Goal: Obtain resource: Download file/media

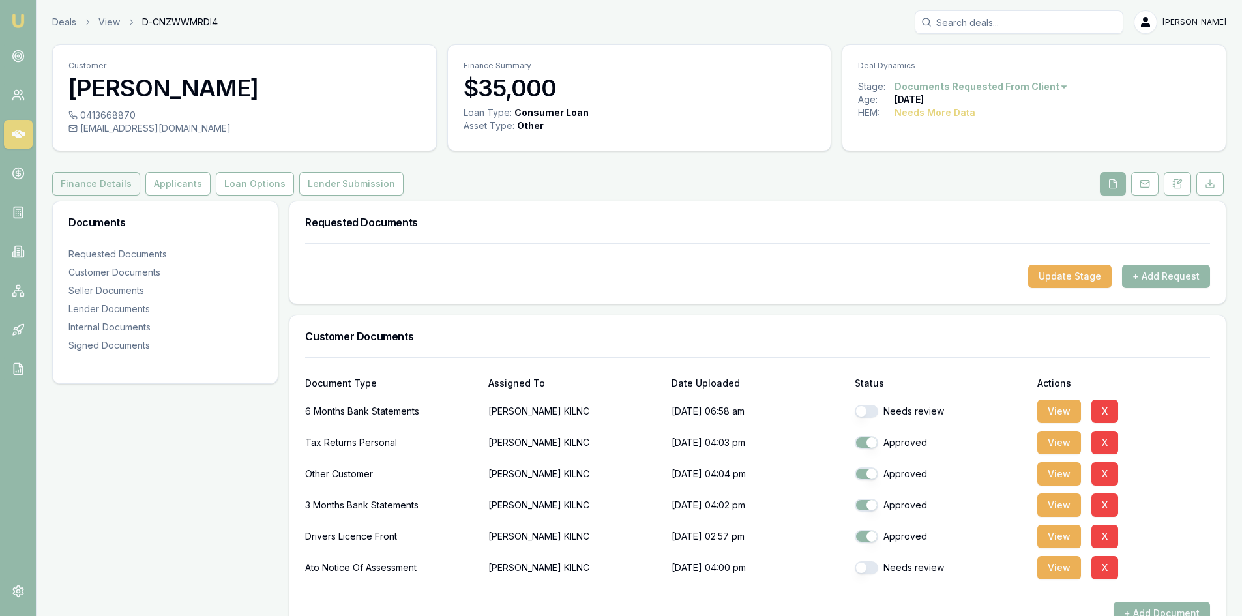
click at [88, 190] on button "Finance Details" at bounding box center [96, 183] width 88 height 23
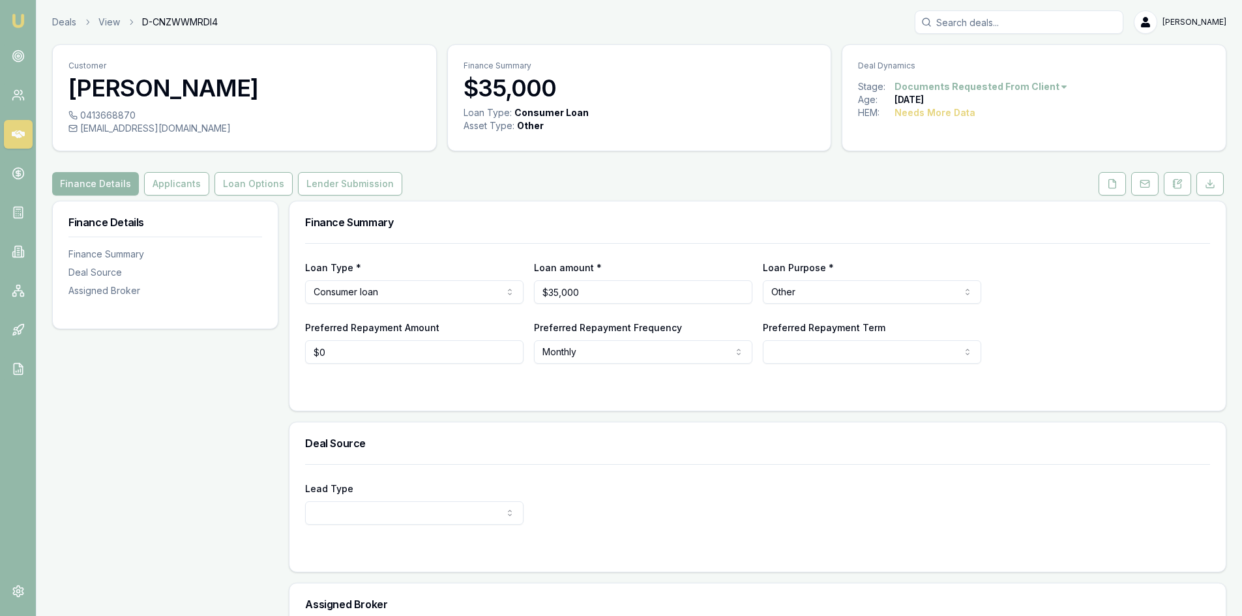
click at [19, 133] on icon at bounding box center [18, 134] width 13 height 13
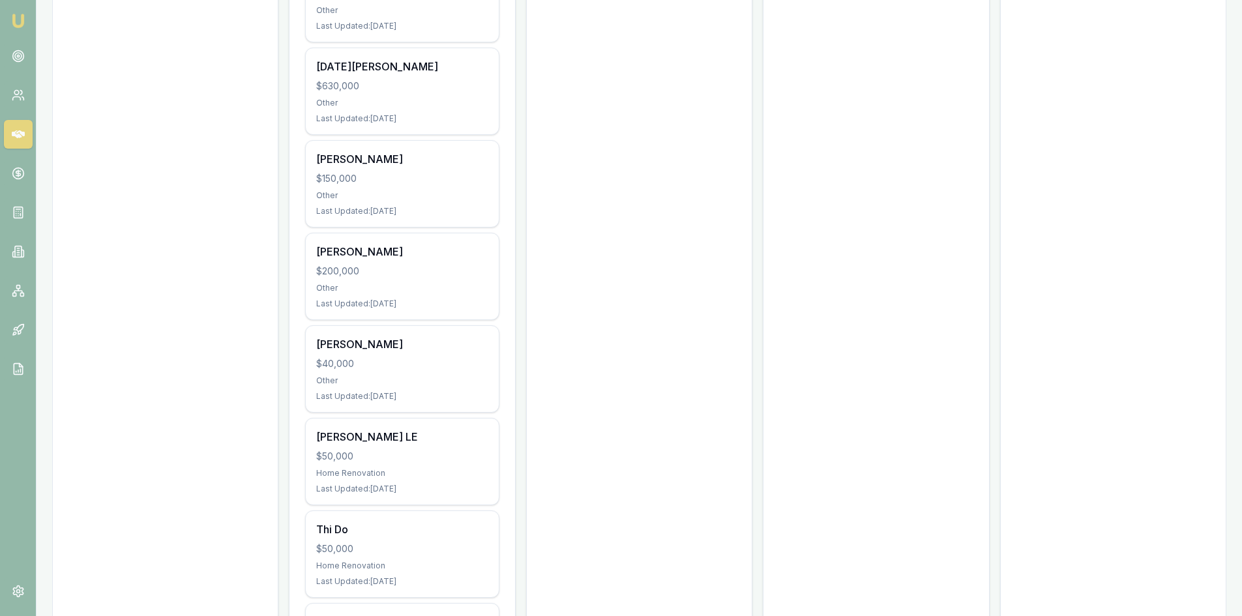
scroll to position [1108, 0]
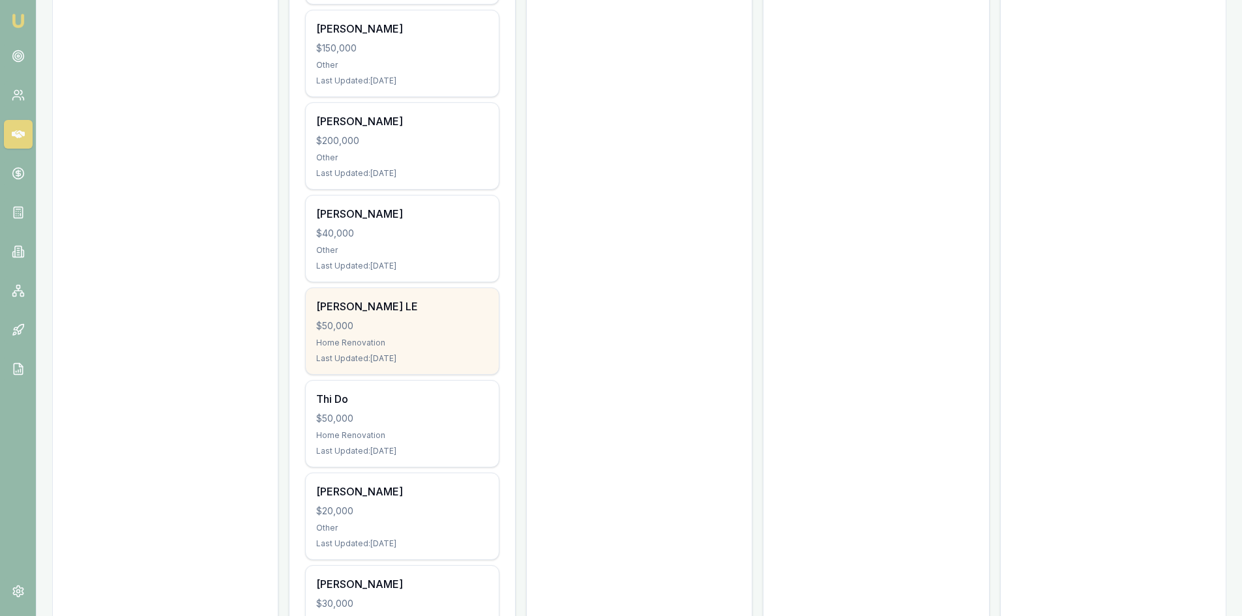
click at [409, 288] on div "NGOC LE $50,000 Home Renovation Last Updated: 7 days ago" at bounding box center [402, 331] width 192 height 86
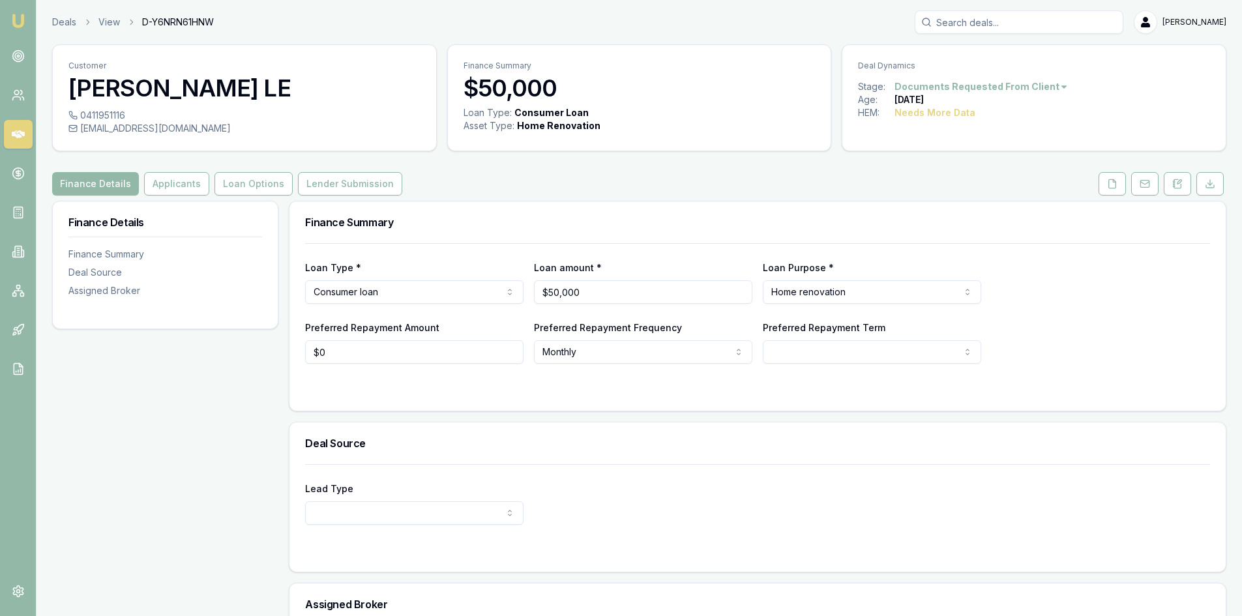
click at [23, 139] on icon at bounding box center [18, 134] width 13 height 13
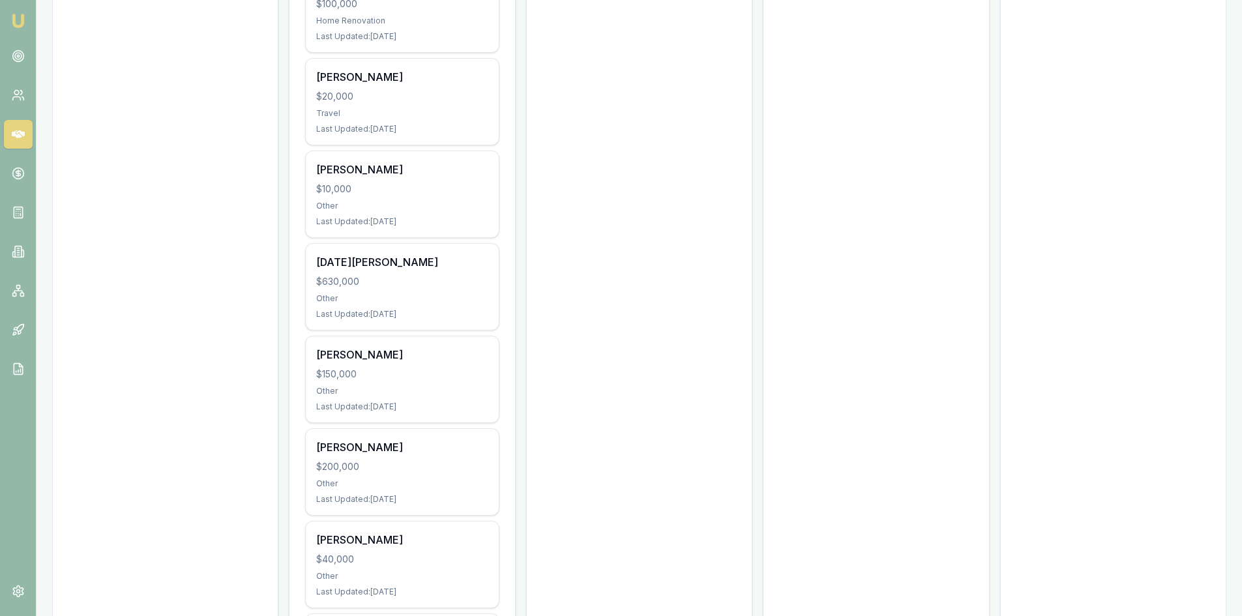
scroll to position [913, 0]
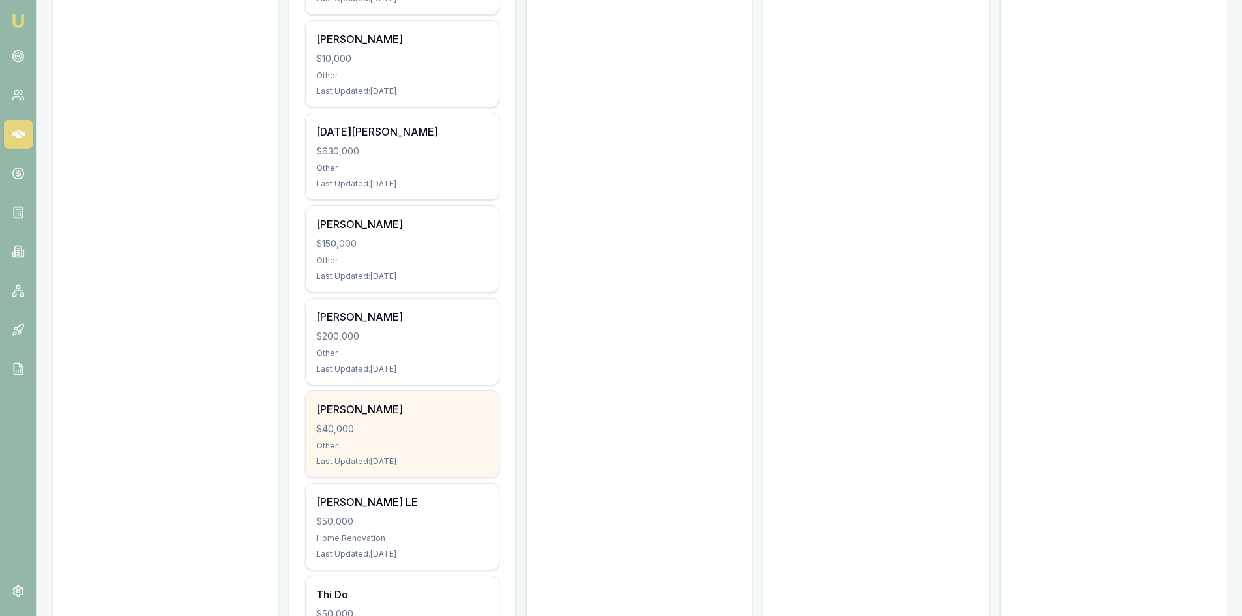
click at [379, 436] on div "thi hoang $40,000 Other Last Updated: 4 days ago" at bounding box center [402, 434] width 192 height 86
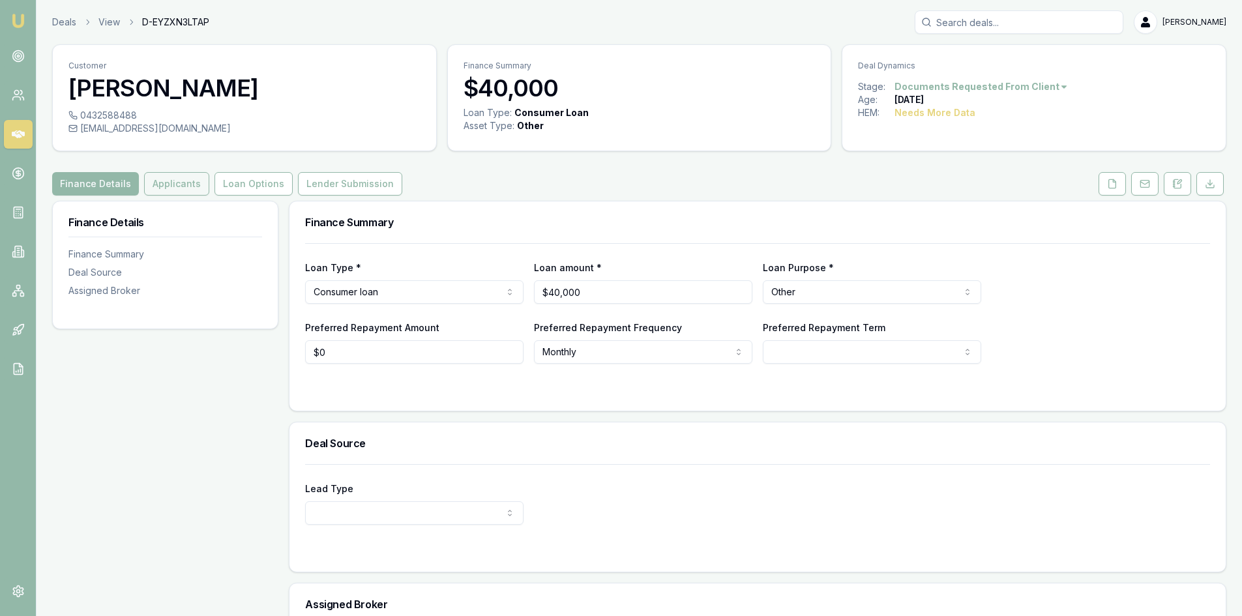
click at [184, 187] on button "Applicants" at bounding box center [176, 183] width 65 height 23
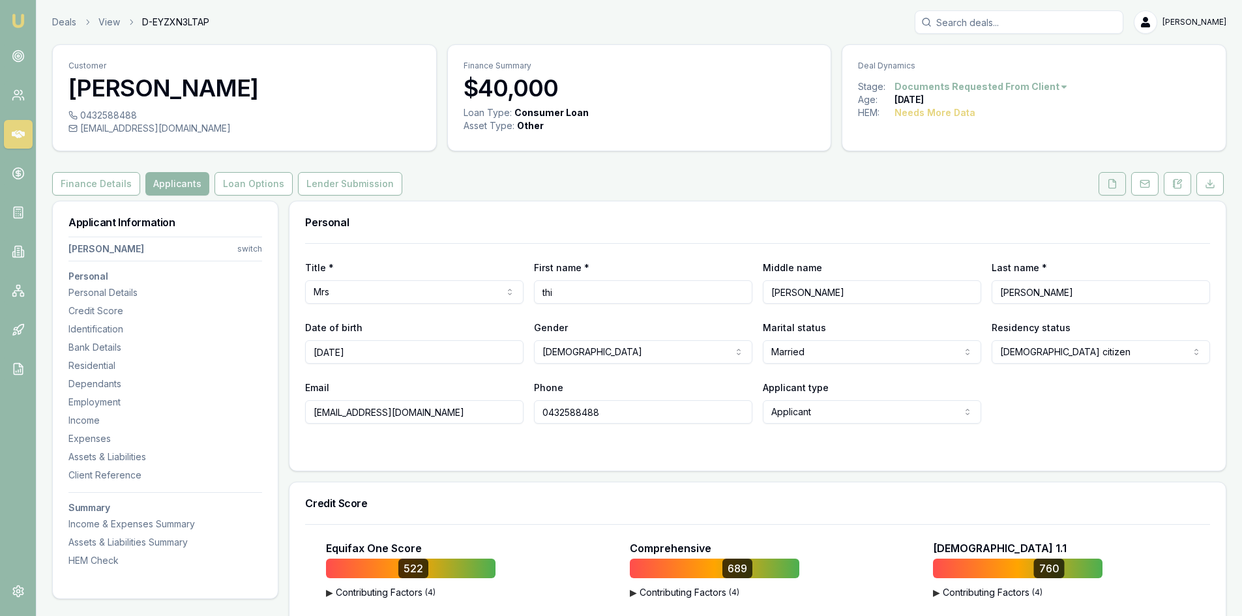
click at [1116, 176] on button at bounding box center [1111, 183] width 27 height 23
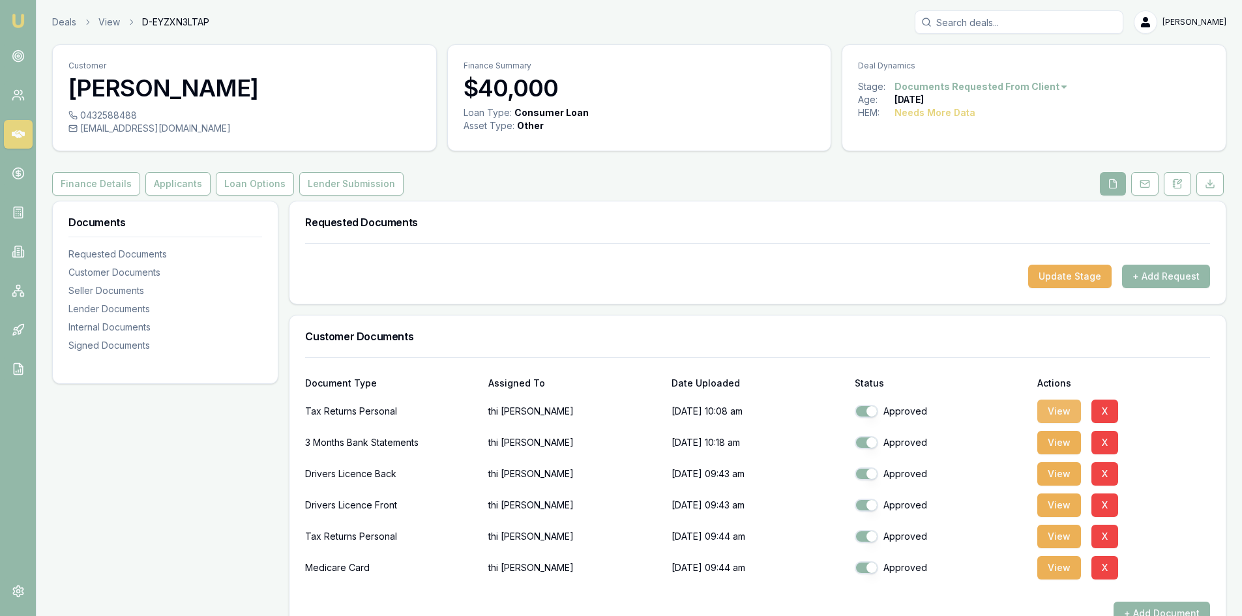
click at [1056, 406] on button "View" at bounding box center [1059, 411] width 44 height 23
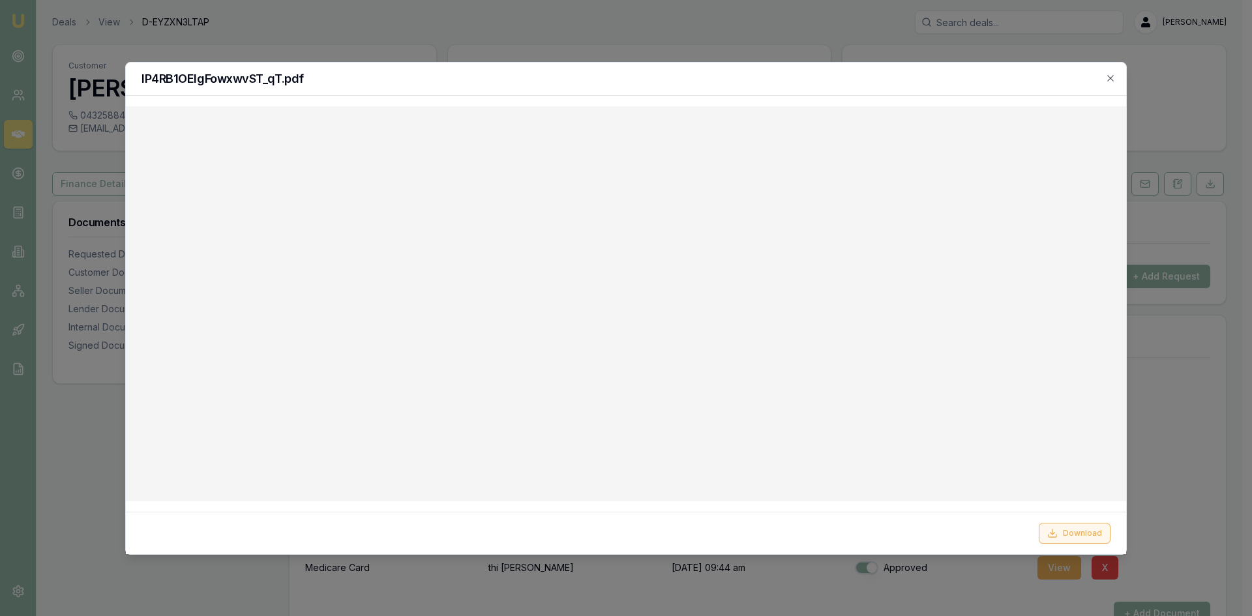
click at [1074, 535] on button "Download" at bounding box center [1075, 533] width 72 height 21
drag, startPoint x: 776, startPoint y: 37, endPoint x: 814, endPoint y: 65, distance: 47.5
click at [776, 37] on div at bounding box center [626, 308] width 1252 height 616
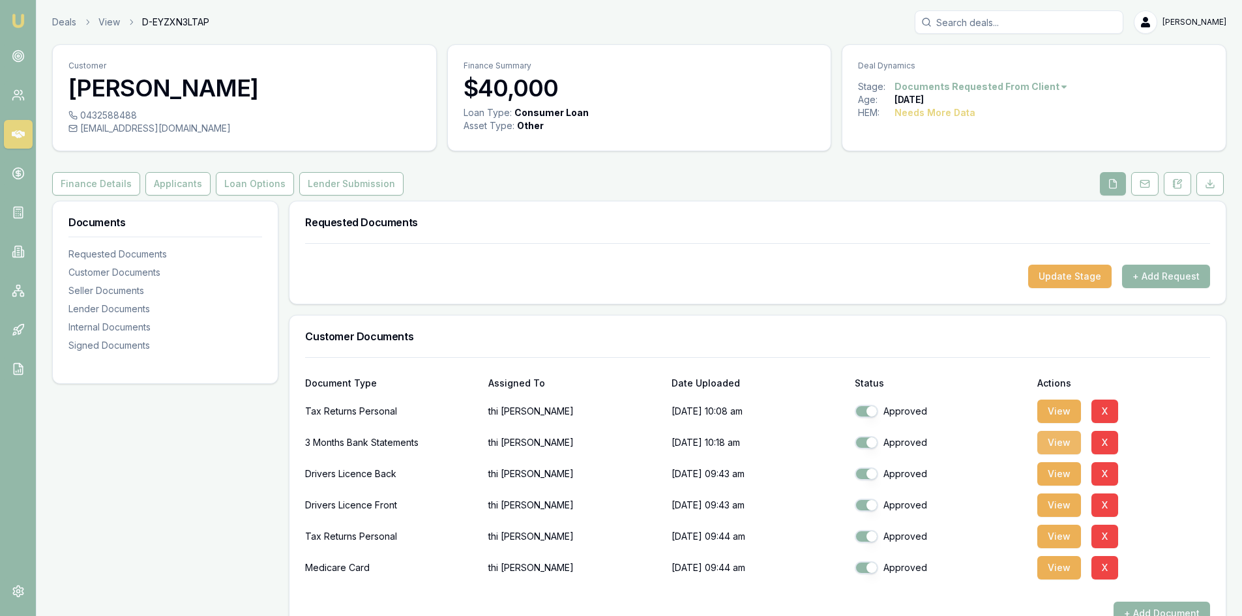
click at [1059, 443] on button "View" at bounding box center [1059, 442] width 44 height 23
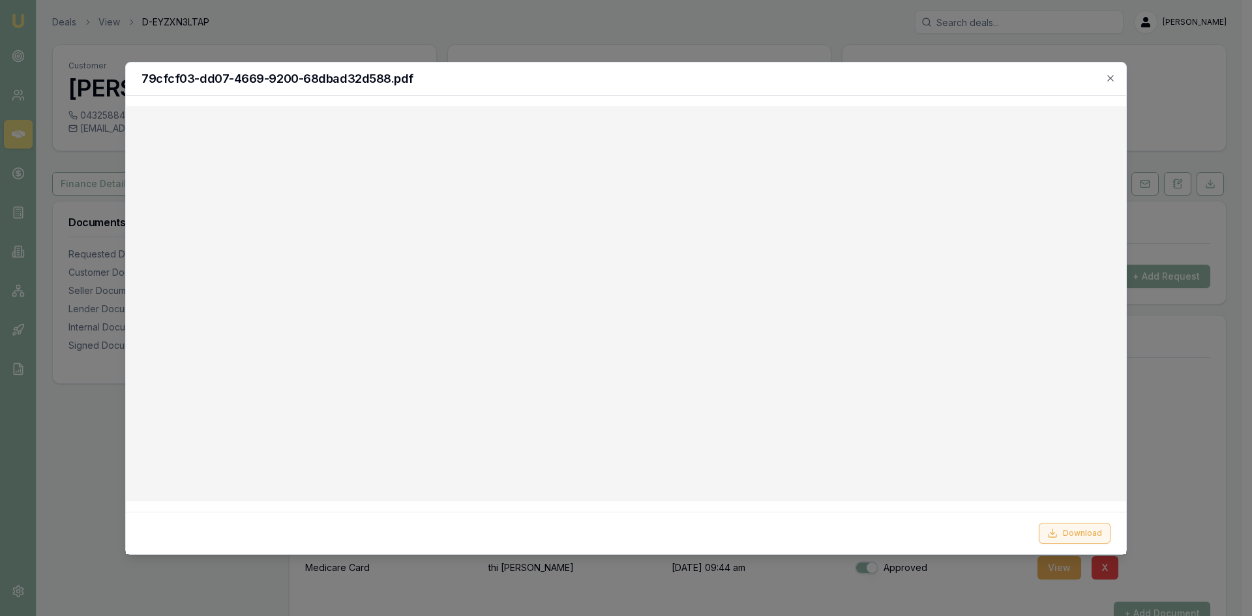
click at [1096, 531] on button "Download" at bounding box center [1075, 533] width 72 height 21
click at [1110, 79] on icon "button" at bounding box center [1110, 78] width 10 height 10
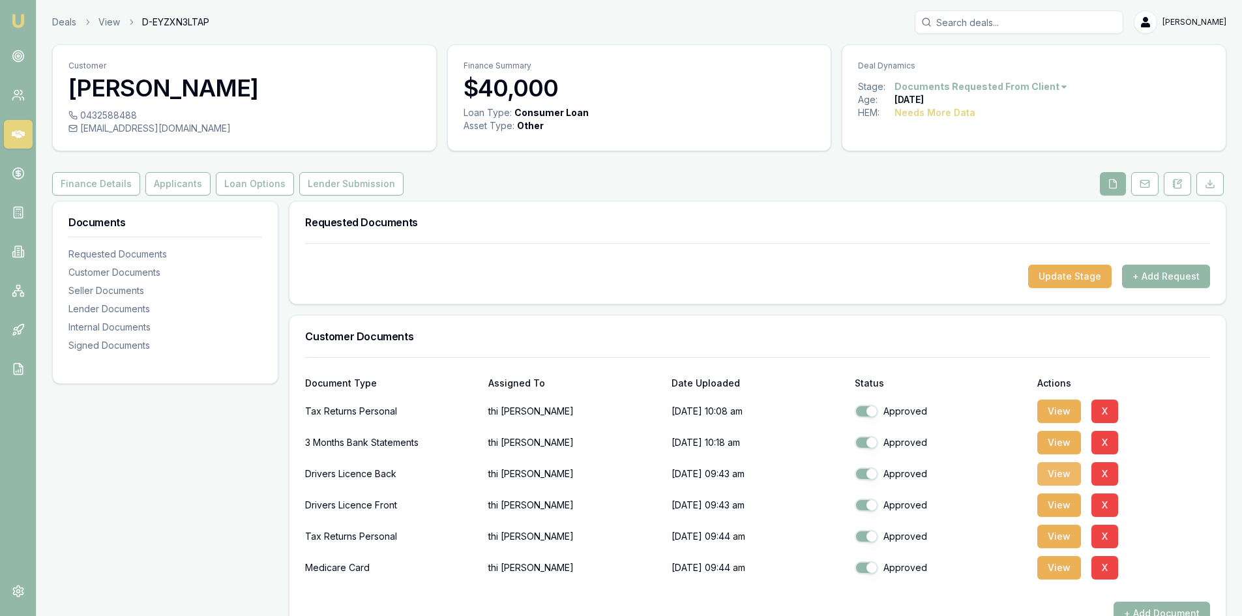
click at [1052, 478] on button "View" at bounding box center [1059, 473] width 44 height 23
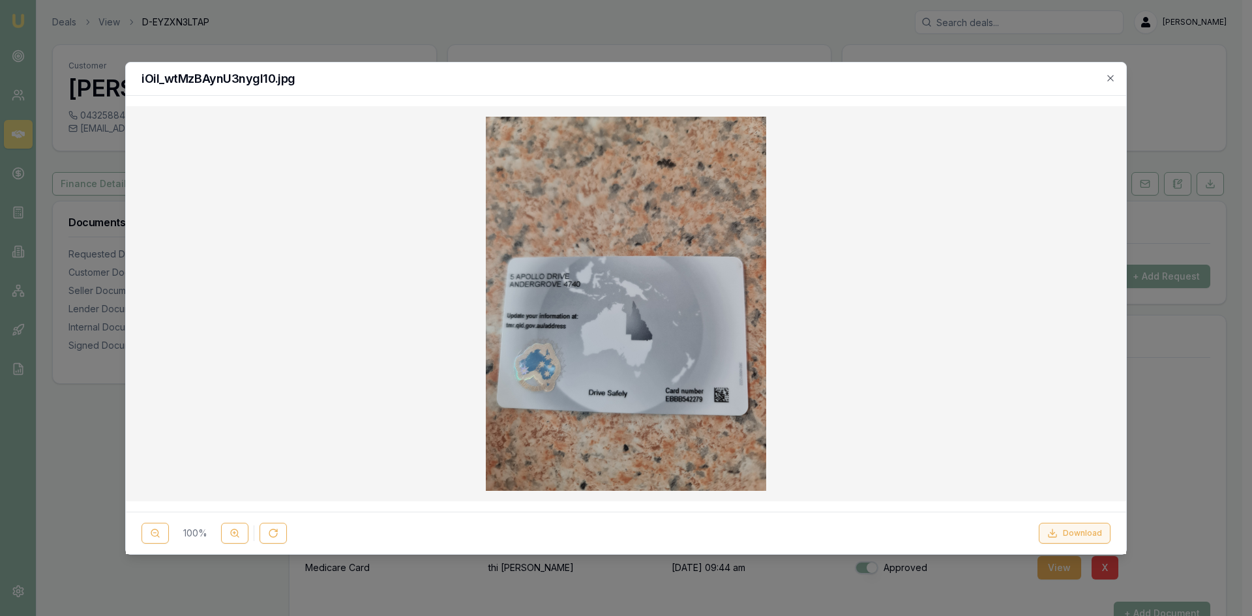
click at [1072, 537] on button "Download" at bounding box center [1075, 533] width 72 height 21
click at [1115, 78] on icon "button" at bounding box center [1110, 78] width 10 height 10
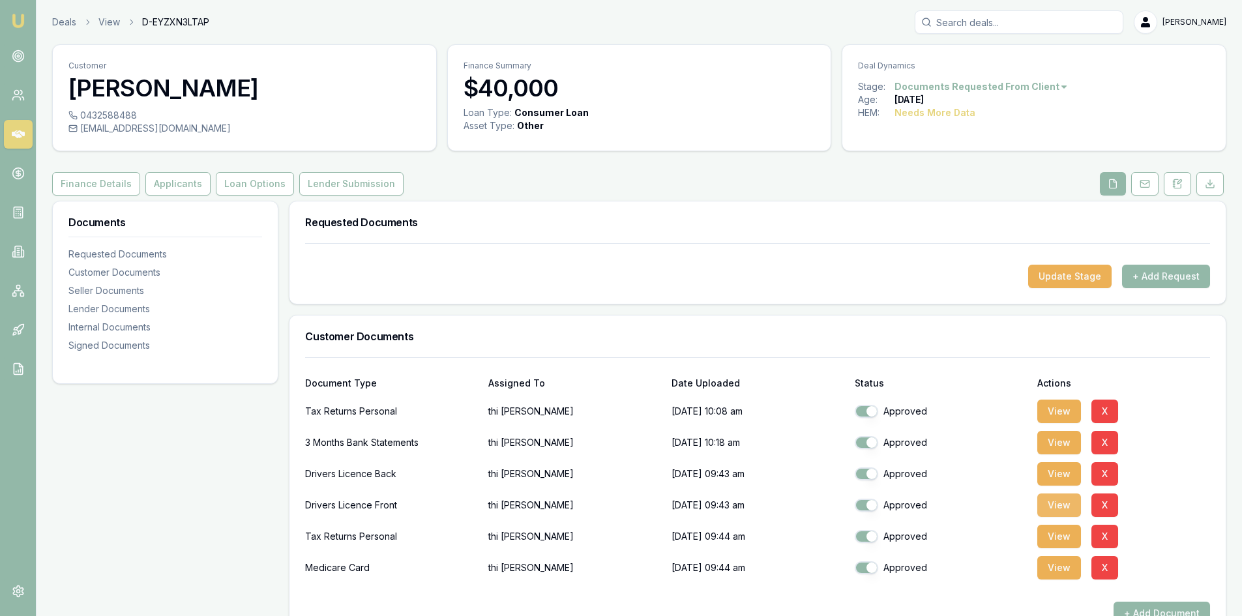
click at [1066, 508] on button "View" at bounding box center [1059, 505] width 44 height 23
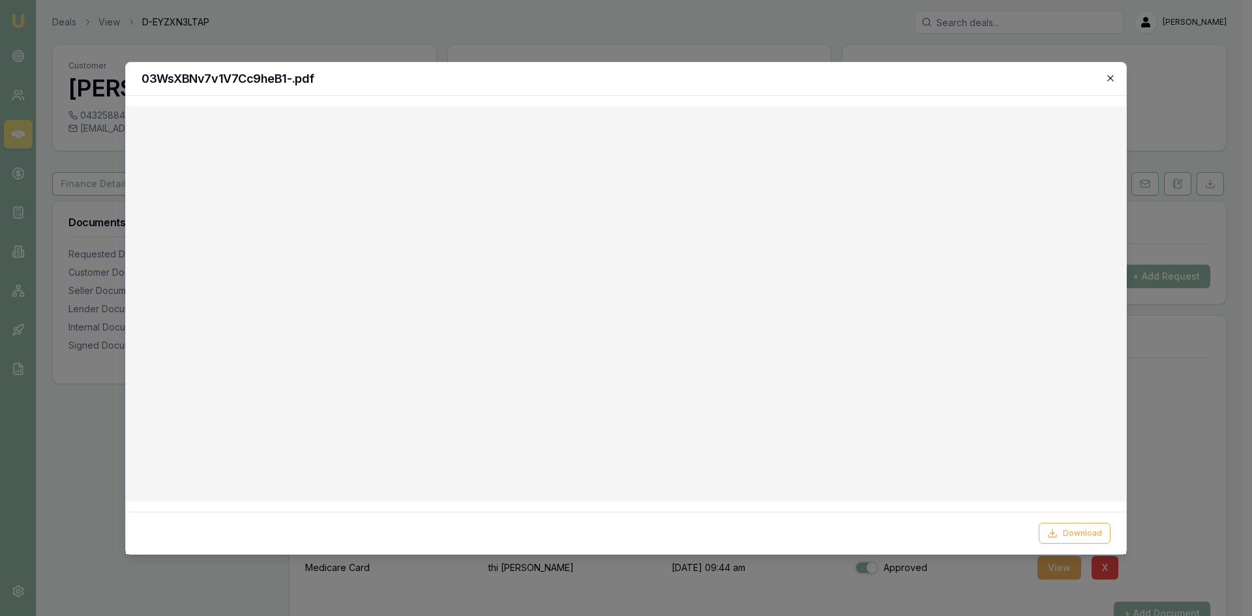
click at [1113, 78] on icon "button" at bounding box center [1110, 78] width 10 height 10
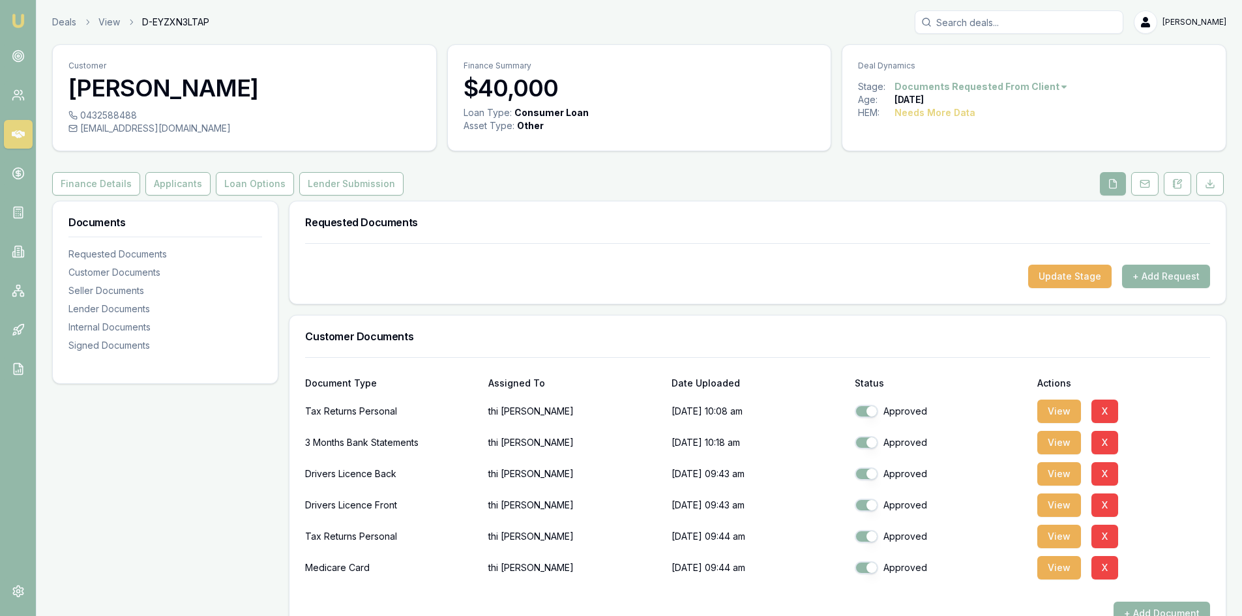
scroll to position [65, 0]
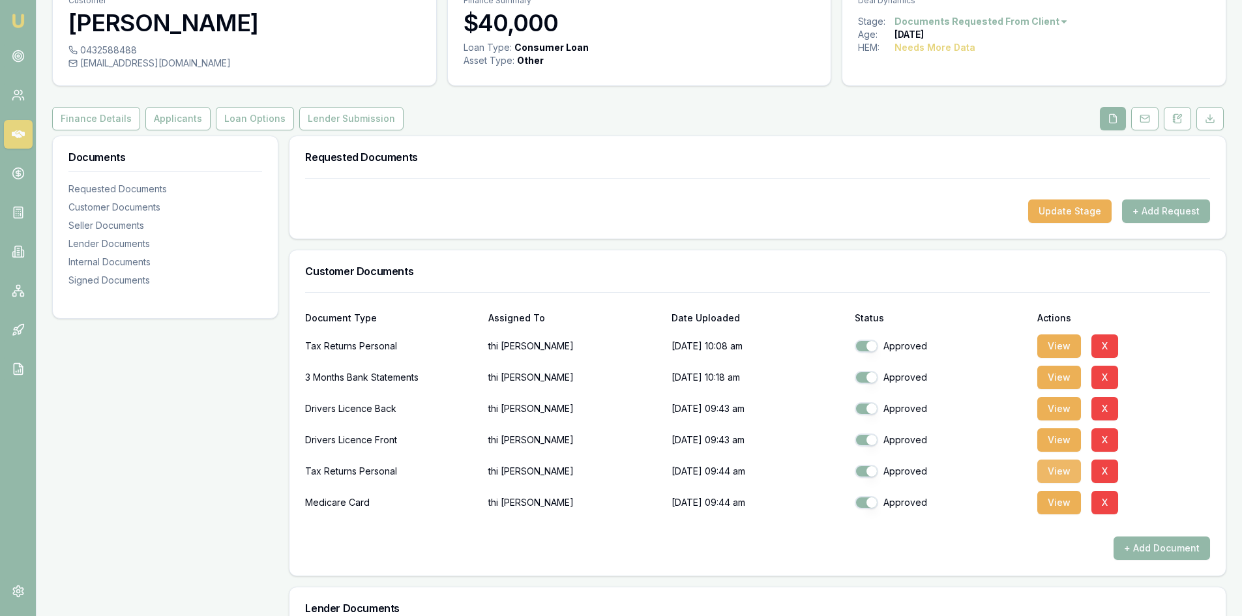
click at [1054, 471] on button "View" at bounding box center [1059, 471] width 44 height 23
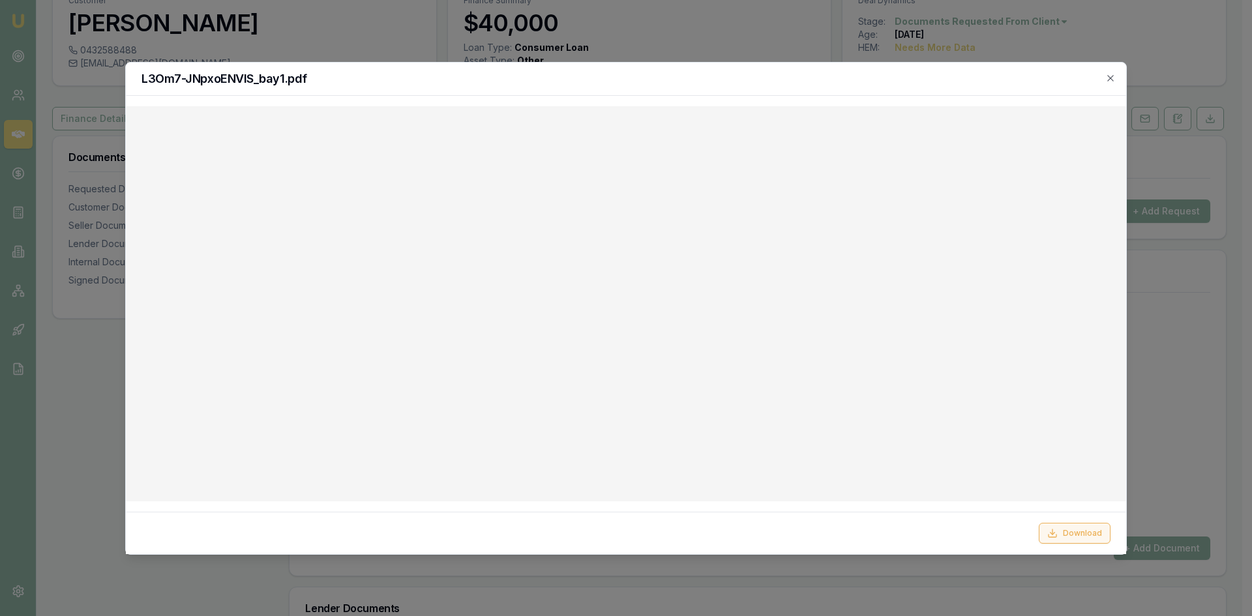
click at [1076, 537] on button "Download" at bounding box center [1075, 533] width 72 height 21
click at [1110, 82] on icon "button" at bounding box center [1110, 78] width 10 height 10
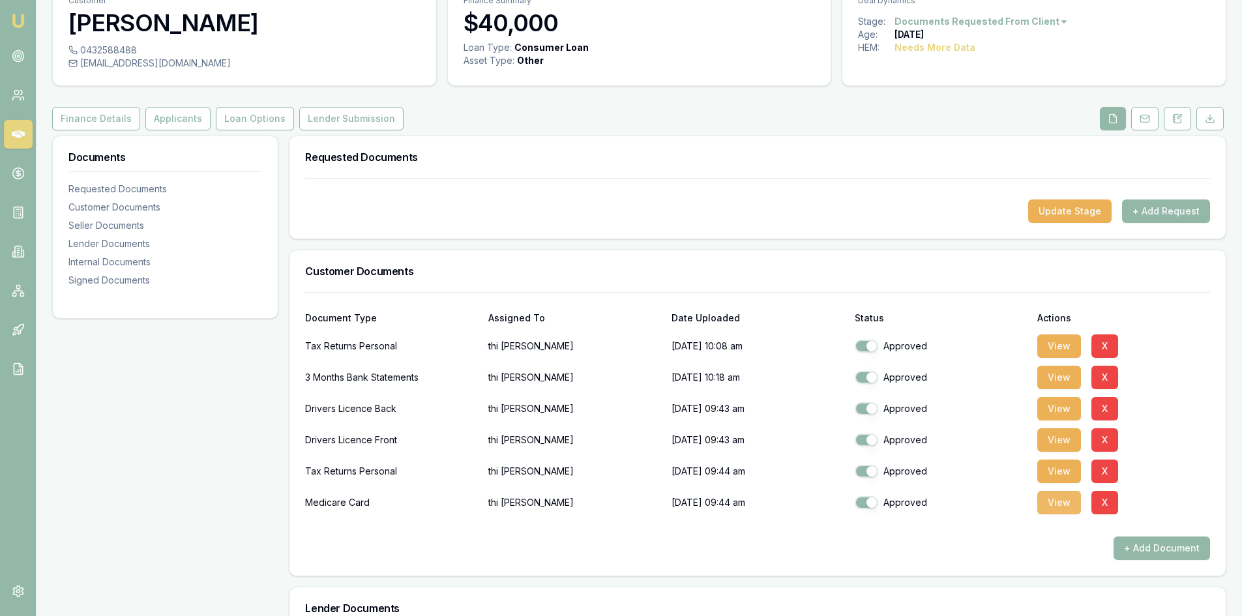
click at [1048, 507] on button "View" at bounding box center [1059, 502] width 44 height 23
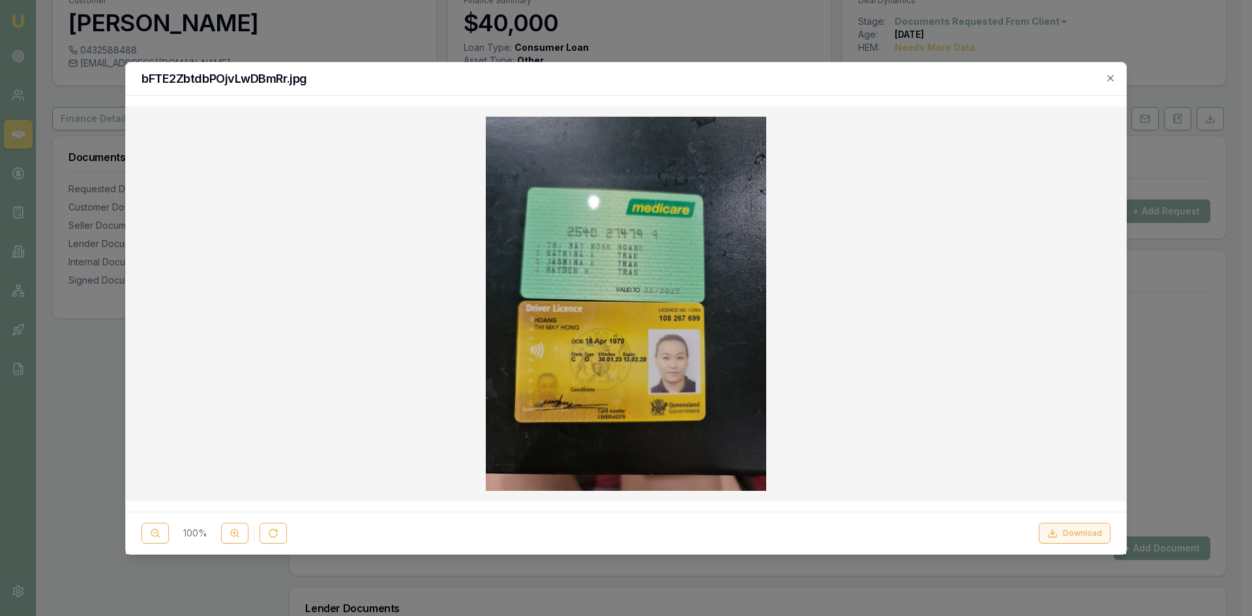
click at [1072, 532] on button "Download" at bounding box center [1075, 533] width 72 height 21
click at [1111, 77] on icon "button" at bounding box center [1110, 78] width 6 height 6
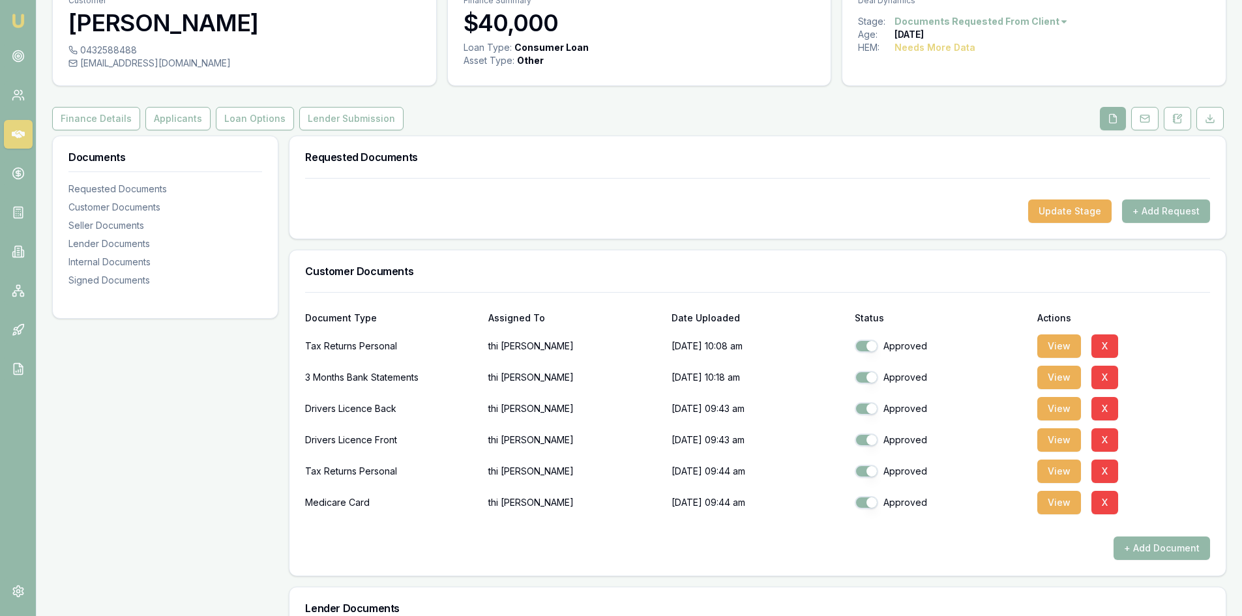
scroll to position [0, 0]
